Goal: Answer question/provide support

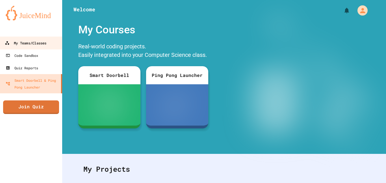
click at [20, 44] on div "My Teams/Classes" at bounding box center [26, 43] width 42 height 7
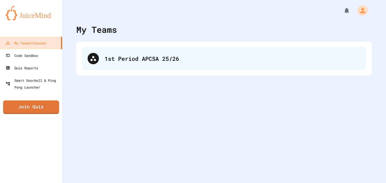
click at [118, 67] on div "1st Period APCSA 25/26" at bounding box center [224, 58] width 285 height 23
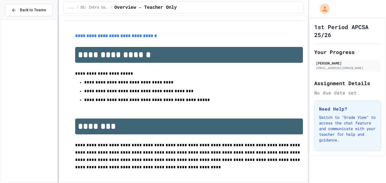
scroll to position [1618, 0]
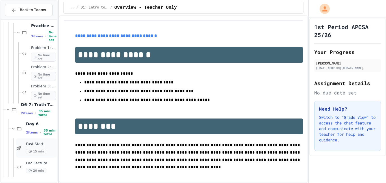
click at [42, 140] on div "Fast Start 15 min" at bounding box center [36, 147] width 41 height 19
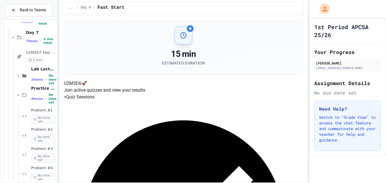
scroll to position [619, 0]
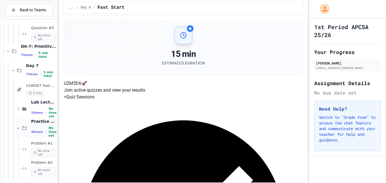
click at [44, 127] on div "4 items • No time set" at bounding box center [43, 131] width 25 height 11
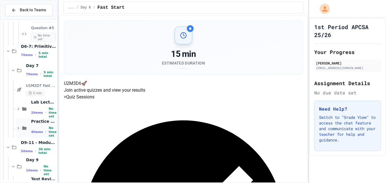
click at [44, 126] on div "4 items • No time set" at bounding box center [43, 131] width 25 height 11
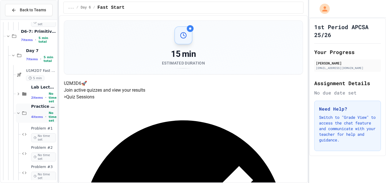
scroll to position [635, 0]
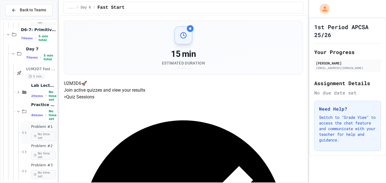
click at [42, 135] on span "No time set" at bounding box center [43, 136] width 25 height 9
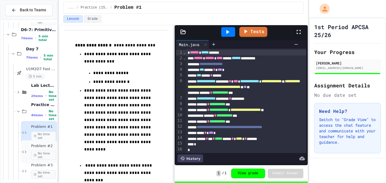
click at [43, 152] on span "No time set" at bounding box center [43, 155] width 25 height 9
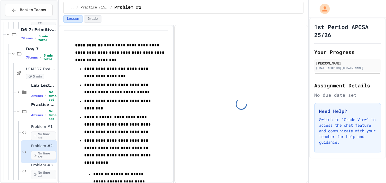
scroll to position [647, 0]
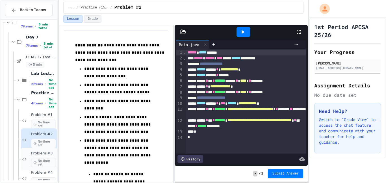
click at [43, 155] on span "Problem #3" at bounding box center [43, 153] width 25 height 5
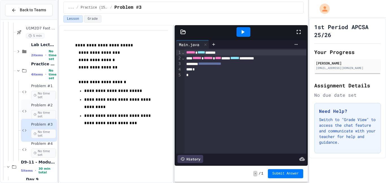
scroll to position [676, 0]
click at [43, 149] on span "No time set" at bounding box center [43, 153] width 25 height 9
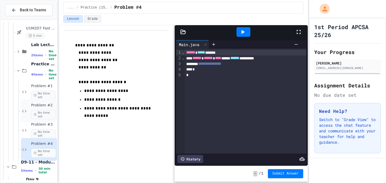
click at [41, 114] on span "No time set" at bounding box center [43, 114] width 25 height 9
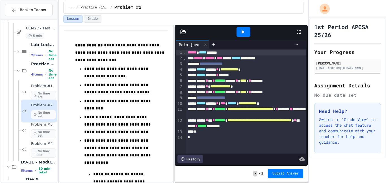
click at [247, 29] on div at bounding box center [244, 32] width 14 height 10
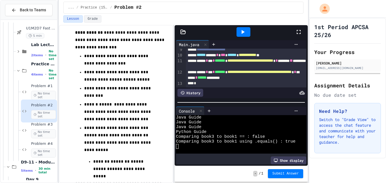
scroll to position [48, 0]
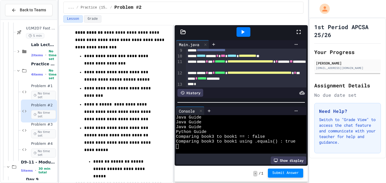
click at [284, 171] on span "Submit Answer" at bounding box center [286, 173] width 27 height 5
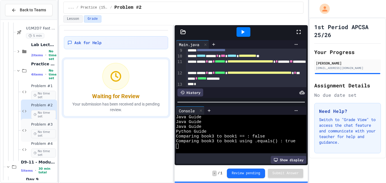
click at [50, 127] on div "Problem #3 No time set" at bounding box center [43, 130] width 25 height 16
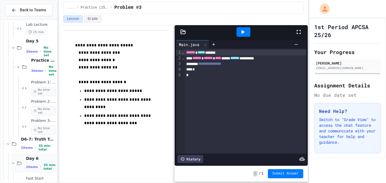
scroll to position [1582, 0]
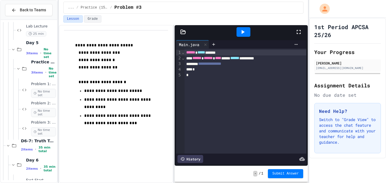
click at [250, 69] on div "*" at bounding box center [246, 70] width 122 height 6
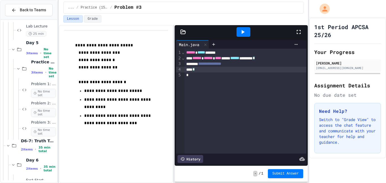
click at [249, 66] on div "**********" at bounding box center [246, 64] width 122 height 6
click at [284, 73] on div "*" at bounding box center [246, 75] width 122 height 6
click at [284, 71] on div "**********" at bounding box center [246, 70] width 122 height 6
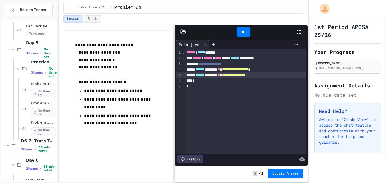
click at [279, 79] on div "*" at bounding box center [246, 81] width 122 height 6
click at [278, 75] on div "**********" at bounding box center [246, 75] width 122 height 6
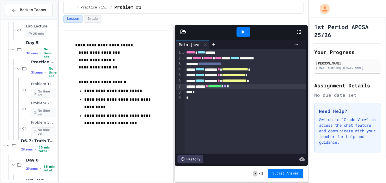
click at [251, 87] on div "******* * ********* * ** *" at bounding box center [246, 87] width 122 height 6
